Goal: Use online tool/utility

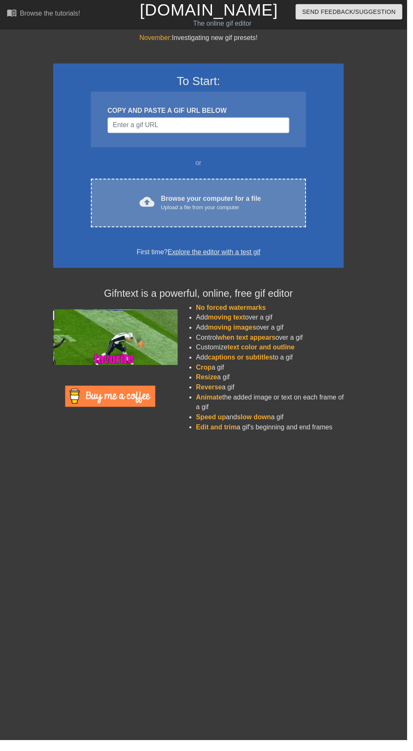
click at [212, 189] on div "cloud_upload Browse your computer for a file Upload a file from your computer C…" at bounding box center [201, 205] width 218 height 49
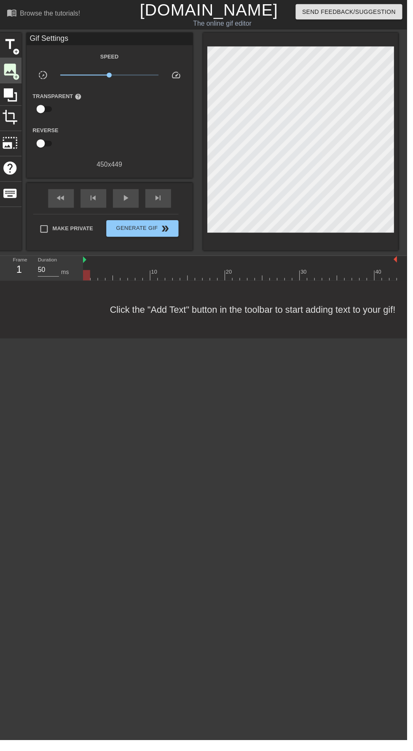
click at [10, 73] on span "image" at bounding box center [11, 71] width 16 height 16
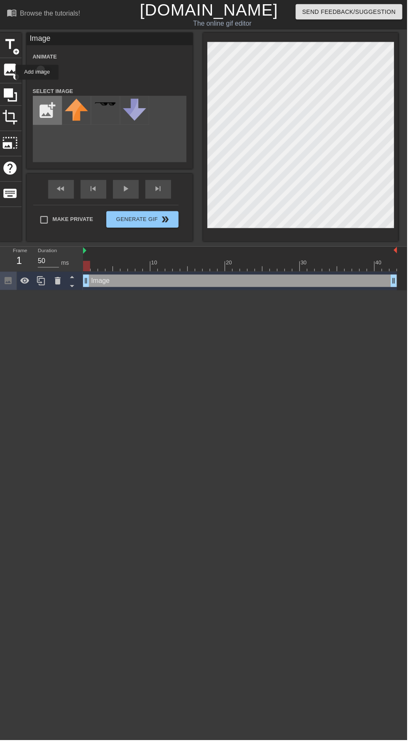
click at [51, 104] on input "file" at bounding box center [48, 112] width 29 height 29
type input "C:\fakepath\8f784cf3aca33b1d19180b08f166d6e5_original.gif"
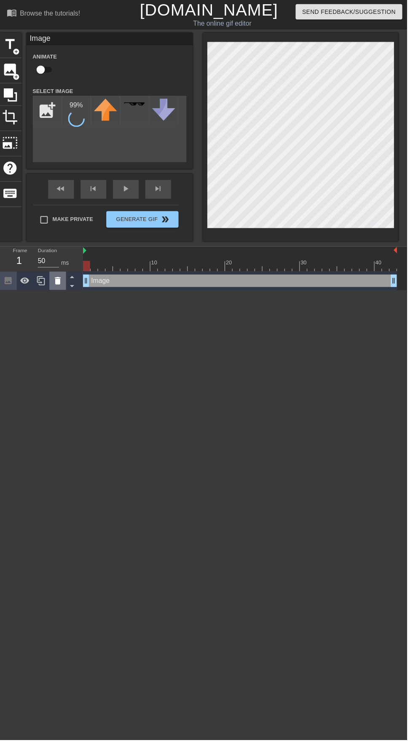
click at [58, 288] on icon at bounding box center [59, 285] width 6 height 8
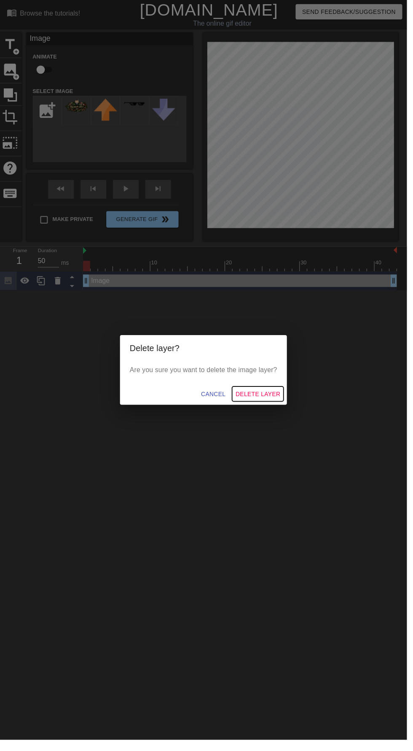
click at [270, 406] on span "Delete Layer" at bounding box center [261, 400] width 45 height 11
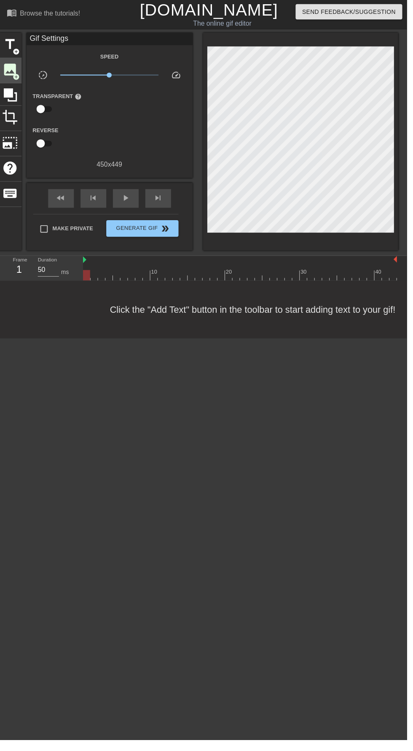
click at [19, 75] on span "add_circle" at bounding box center [16, 78] width 7 height 7
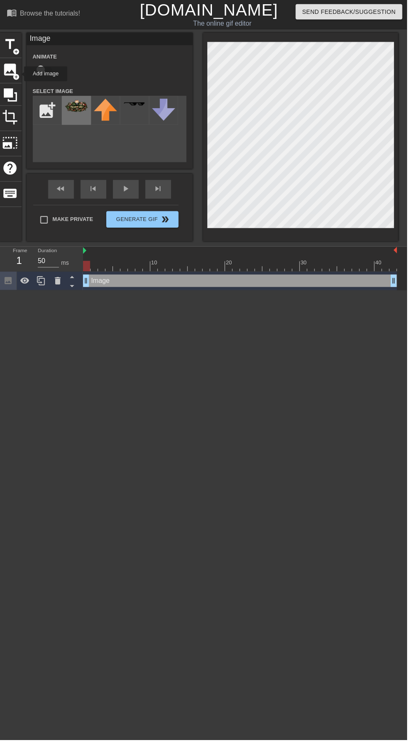
click at [80, 111] on img at bounding box center [78, 107] width 24 height 14
click at [75, 107] on img at bounding box center [78, 107] width 24 height 14
click at [59, 288] on icon at bounding box center [59, 285] width 6 height 8
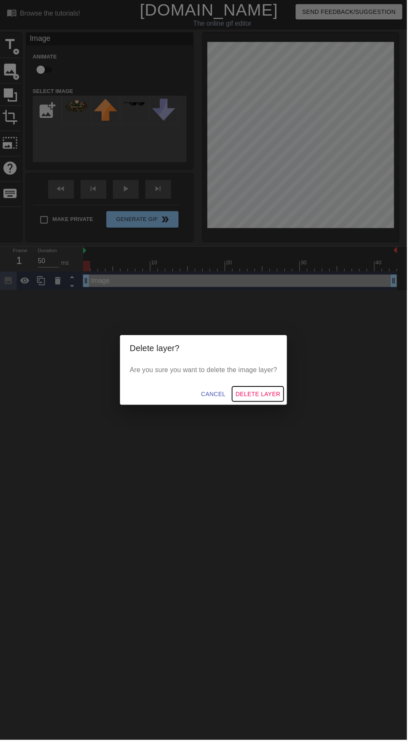
click at [273, 406] on span "Delete Layer" at bounding box center [261, 400] width 45 height 11
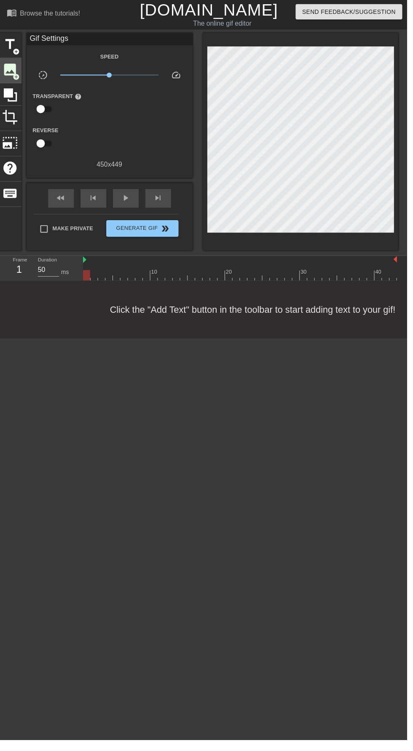
click at [16, 77] on span "add_circle" at bounding box center [16, 78] width 7 height 7
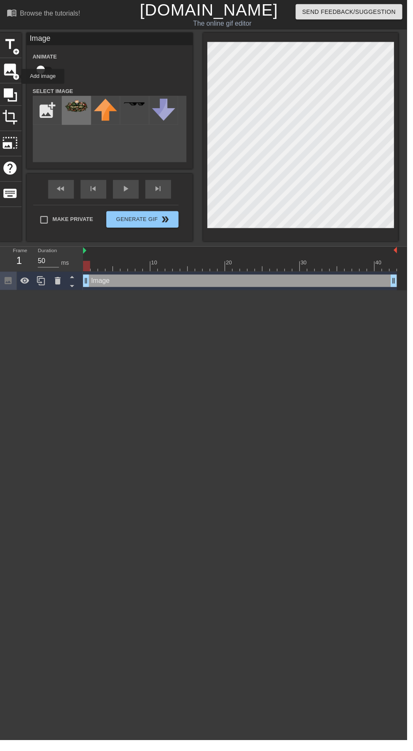
click at [74, 112] on img at bounding box center [78, 107] width 24 height 14
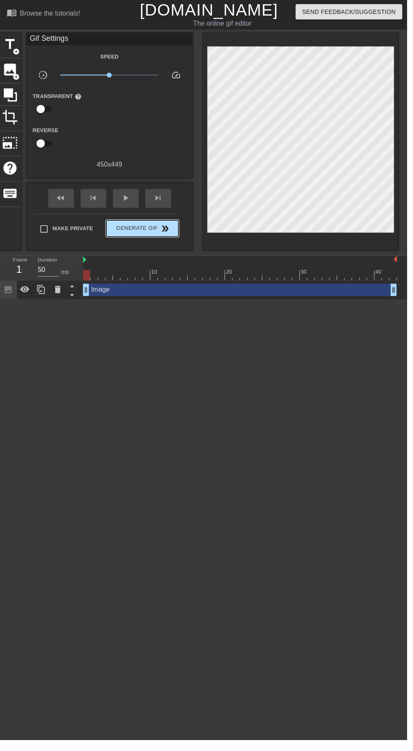
click at [156, 235] on span "Generate Gif double_arrow" at bounding box center [144, 232] width 66 height 10
